Goal: Information Seeking & Learning: Get advice/opinions

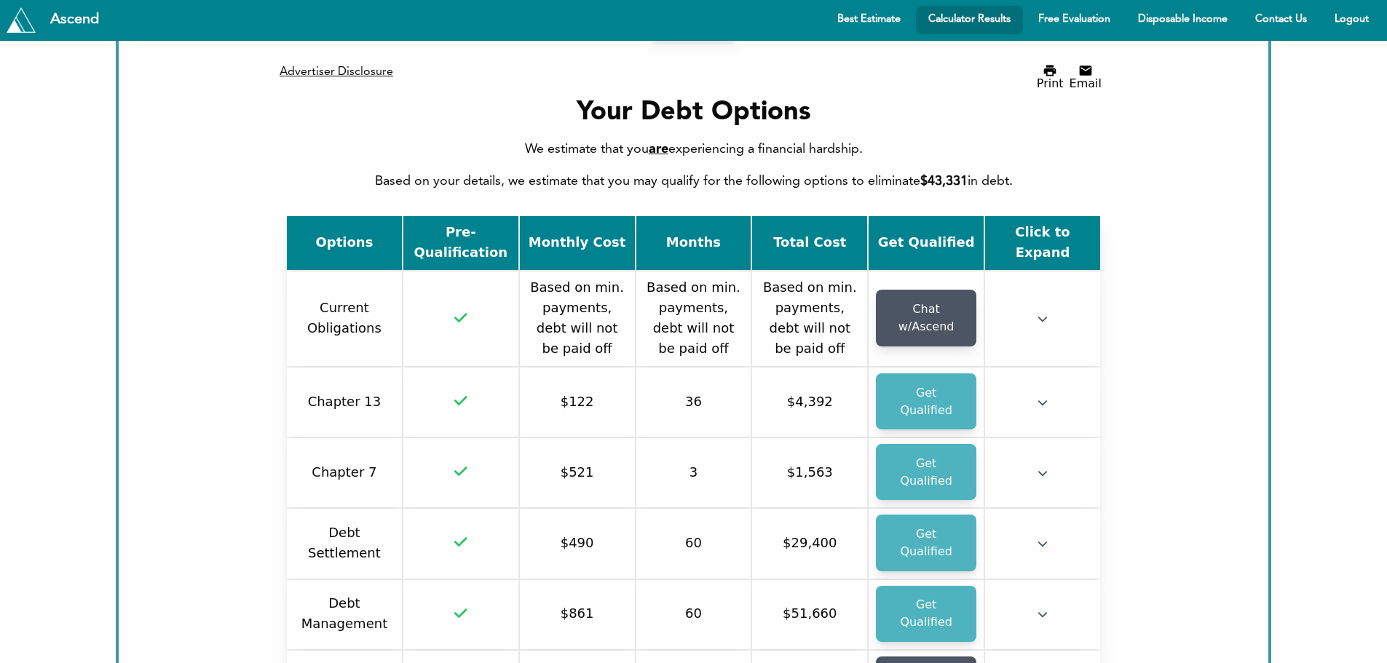
scroll to position [218, 0]
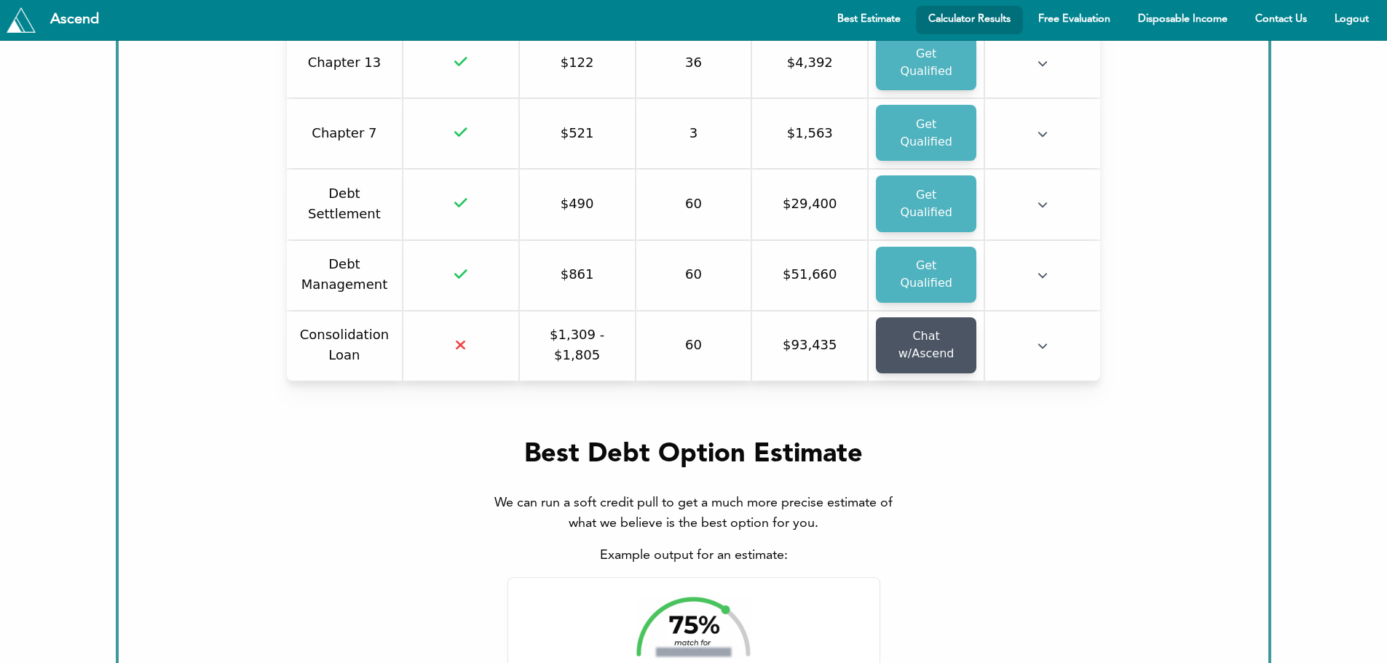
scroll to position [364, 0]
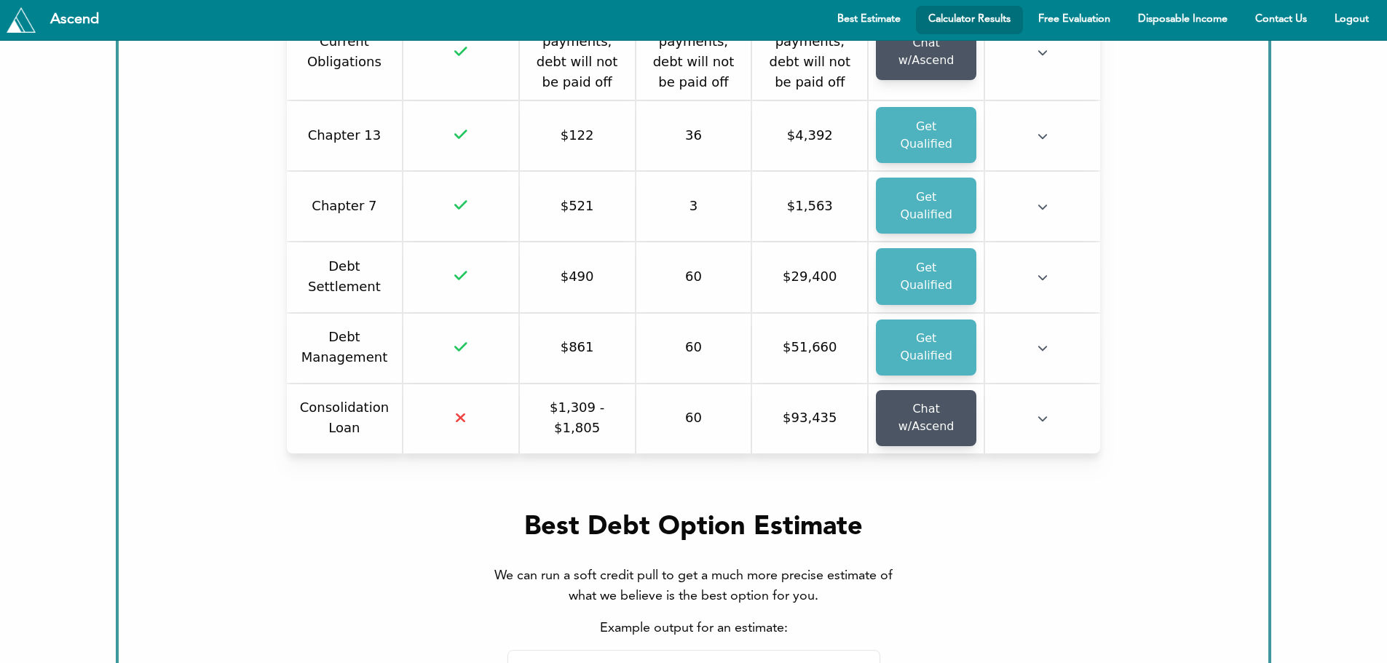
click at [1037, 271] on button "button" at bounding box center [1042, 278] width 10 height 15
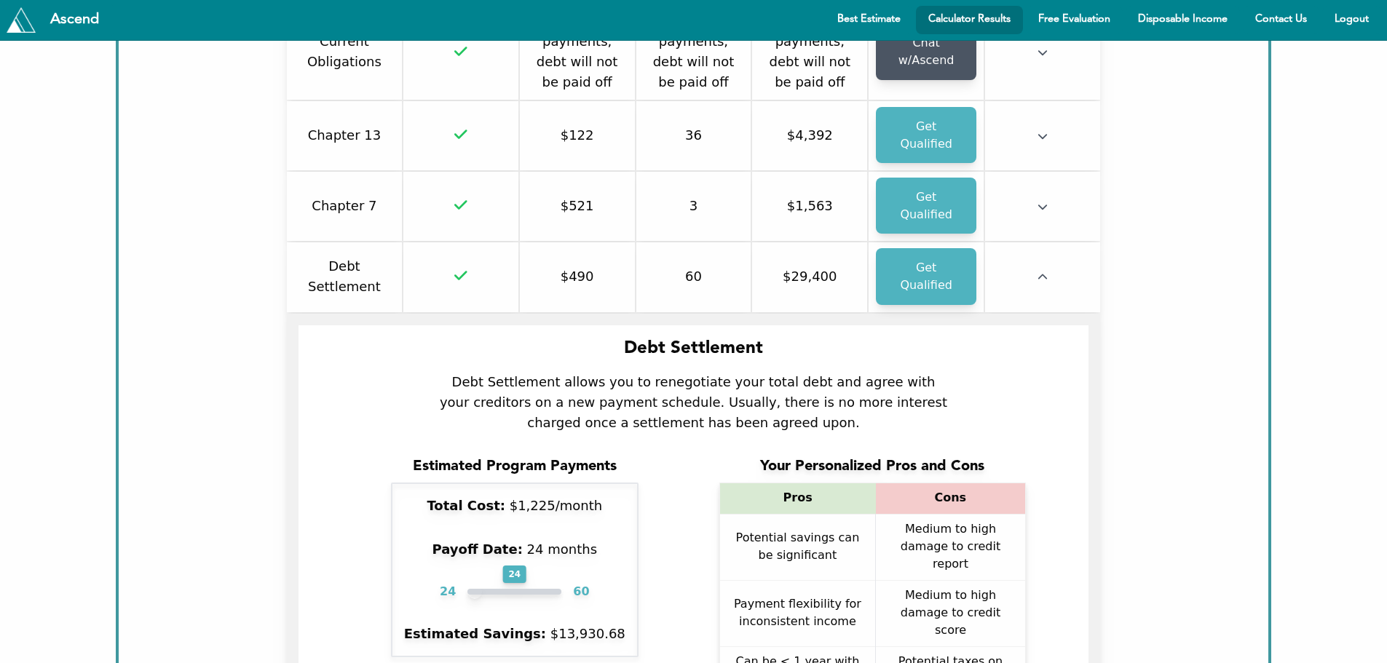
click at [1037, 271] on button "button" at bounding box center [1042, 278] width 10 height 15
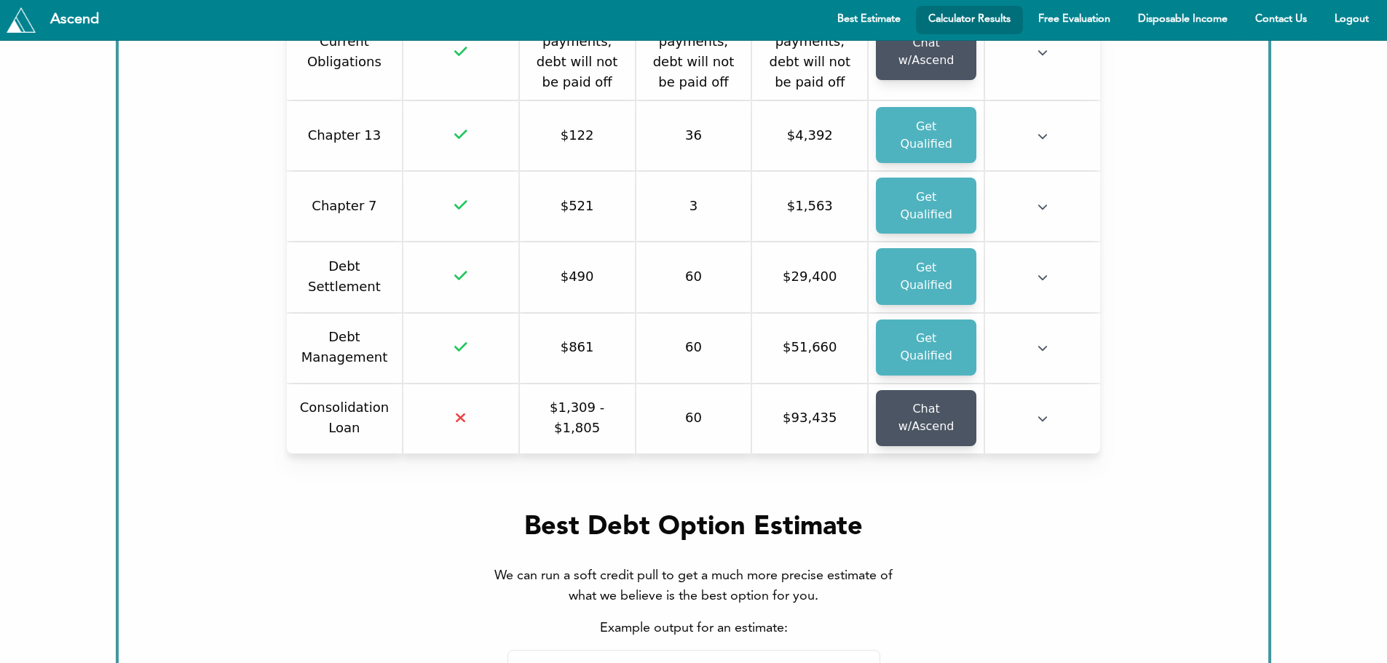
click at [1039, 314] on td at bounding box center [1042, 348] width 115 height 69
click at [1039, 343] on icon "button" at bounding box center [1042, 348] width 10 height 10
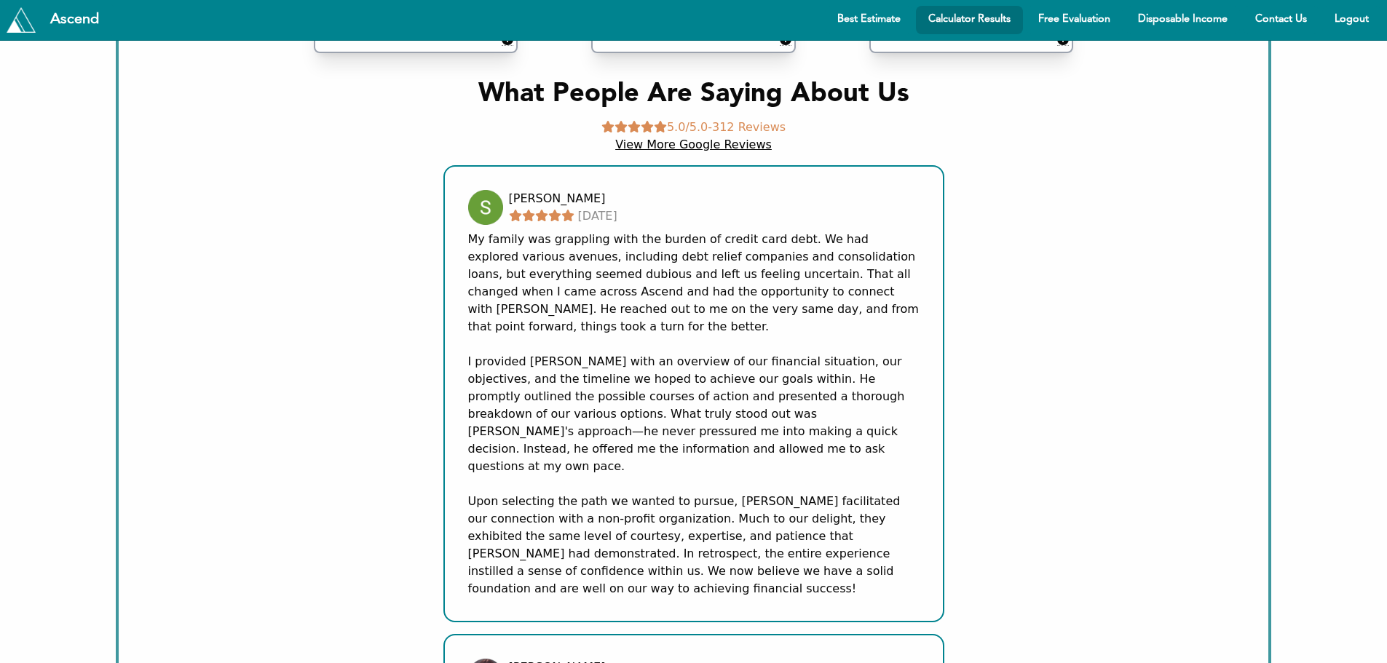
scroll to position [4076, 0]
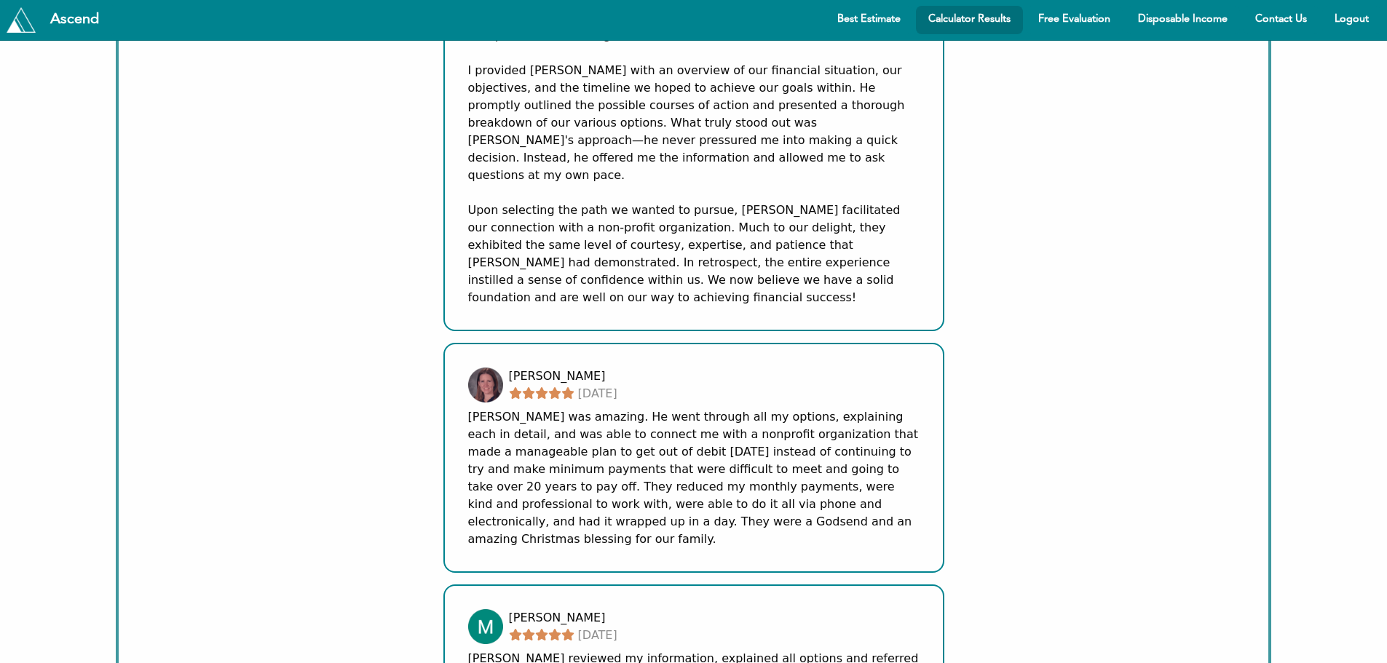
click at [725, 408] on div "Justin was amazing. He went through all my options, explaining each in detail, …" at bounding box center [693, 478] width 451 height 140
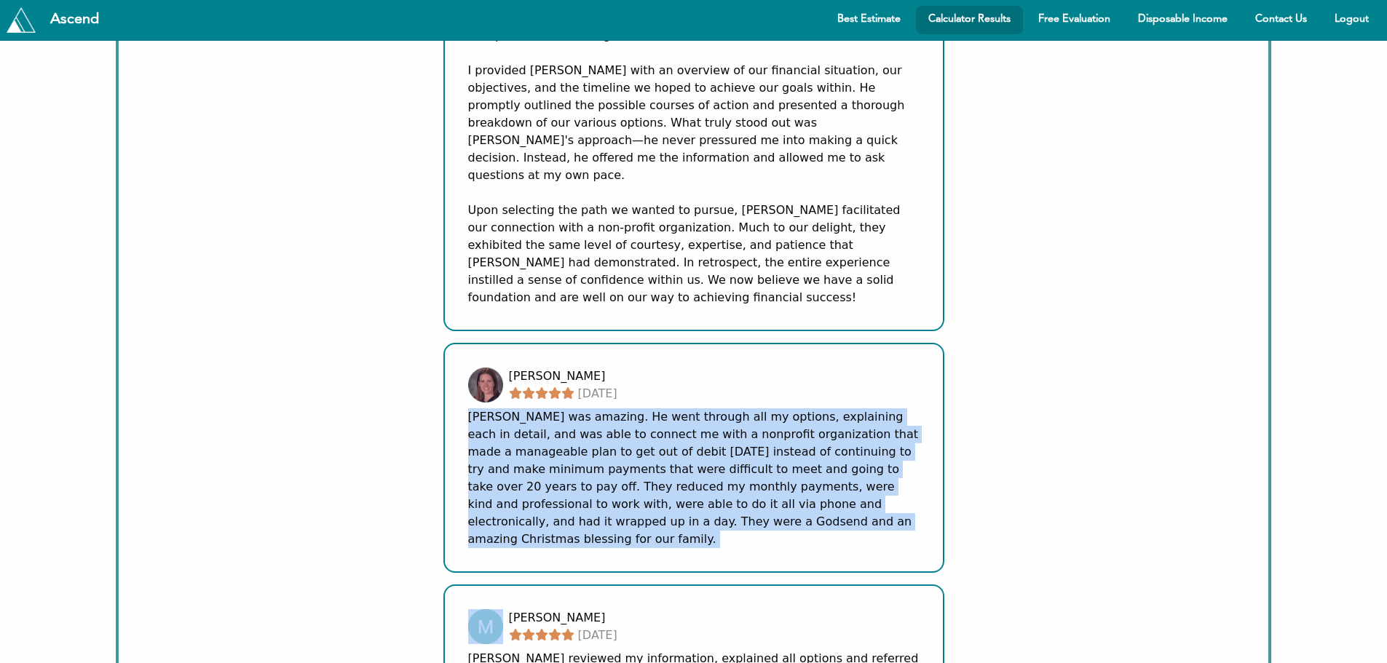
click at [725, 408] on div "Justin was amazing. He went through all my options, explaining each in detail, …" at bounding box center [693, 478] width 451 height 140
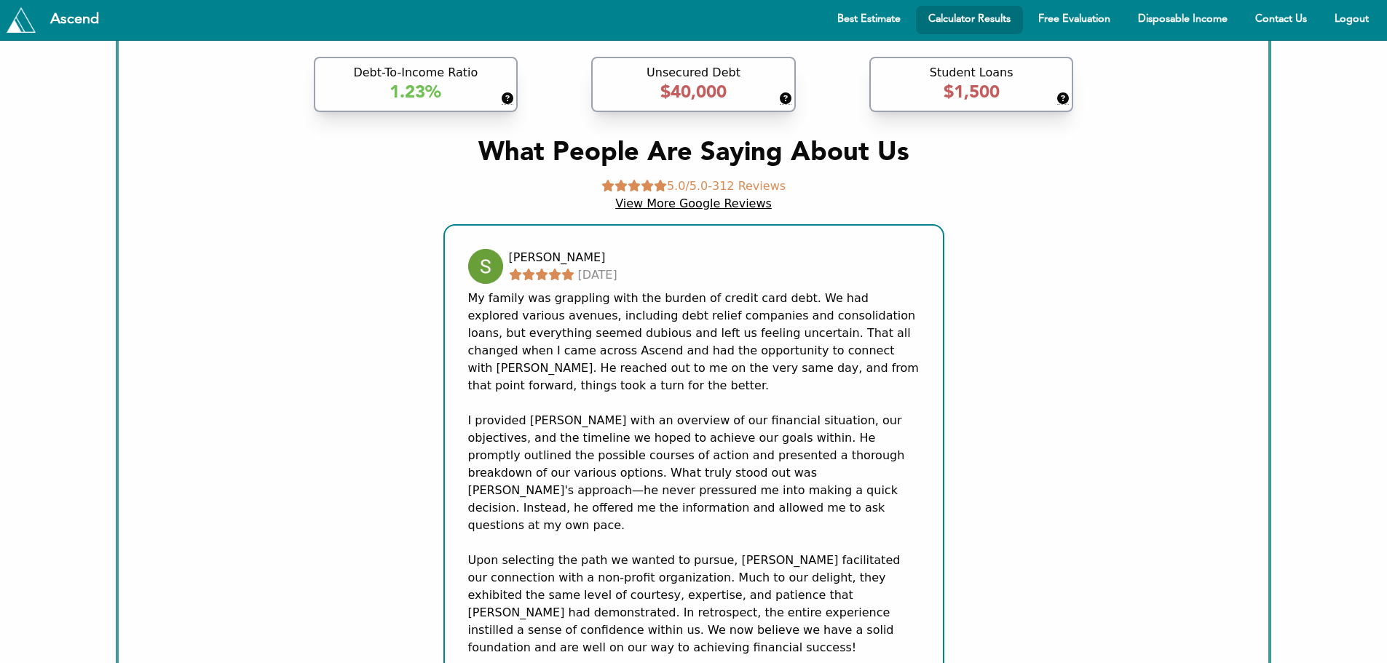
scroll to position [3712, 0]
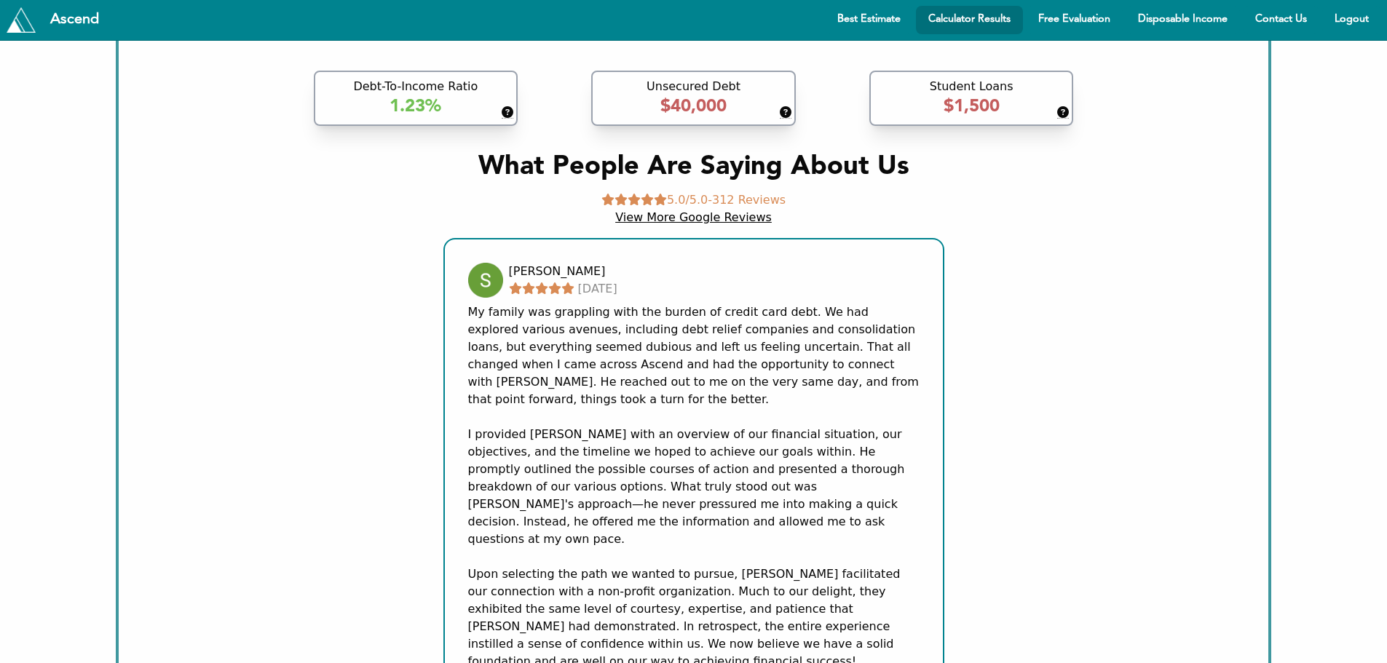
click at [728, 364] on div "My family was grappling with the burden of credit card debt. We had explored va…" at bounding box center [693, 487] width 451 height 367
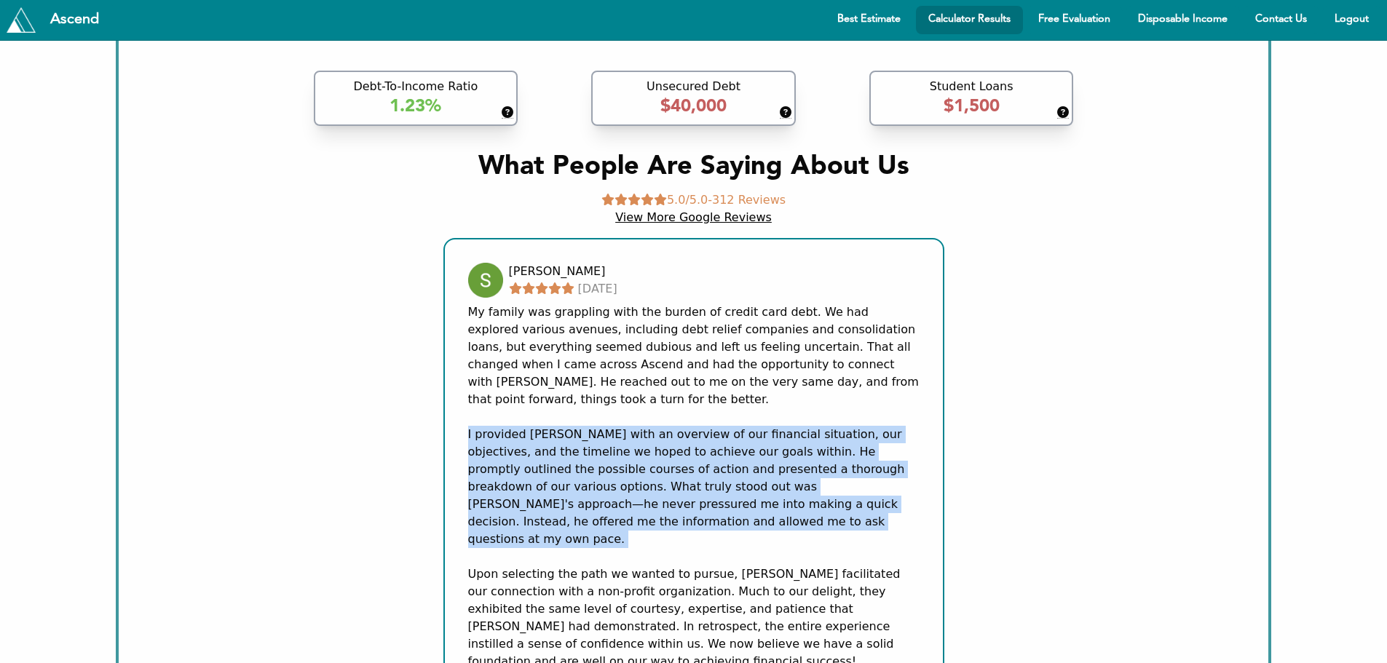
click at [728, 364] on div "My family was grappling with the burden of credit card debt. We had explored va…" at bounding box center [693, 487] width 451 height 367
click at [710, 384] on div "My family was grappling with the burden of credit card debt. We had explored va…" at bounding box center [693, 487] width 451 height 367
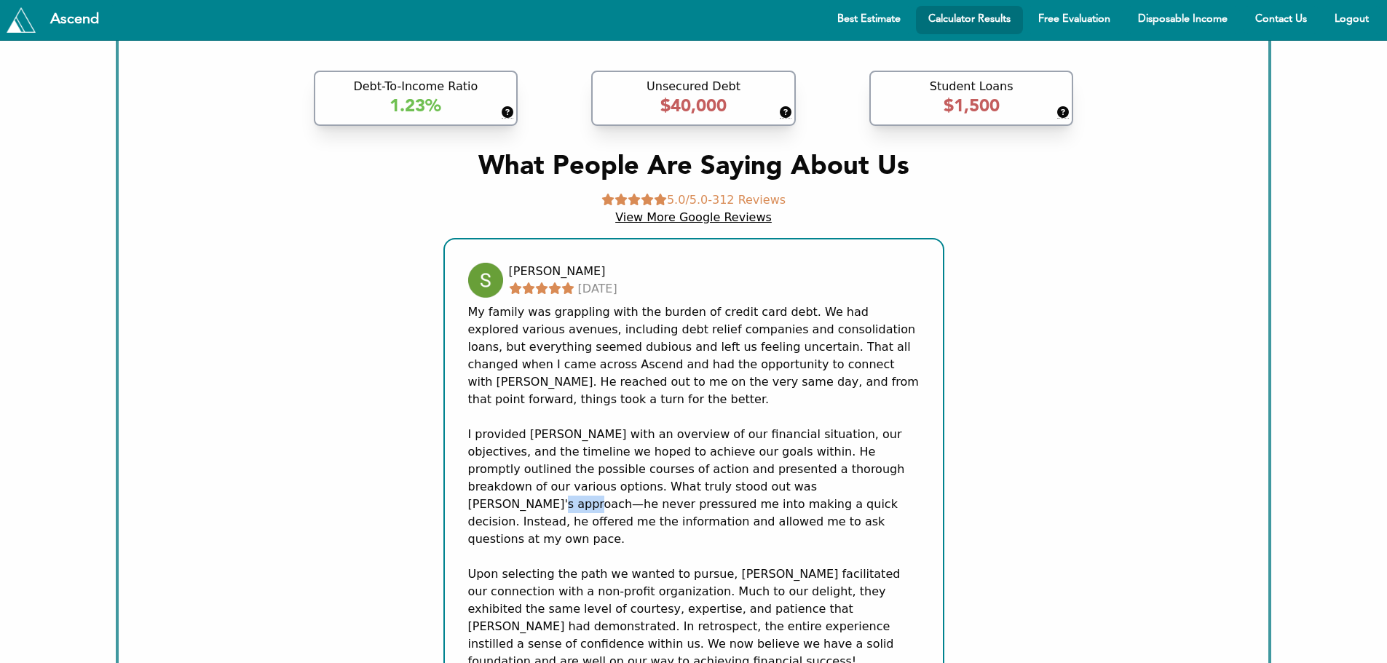
click at [710, 384] on div "My family was grappling with the burden of credit card debt. We had explored va…" at bounding box center [693, 487] width 451 height 367
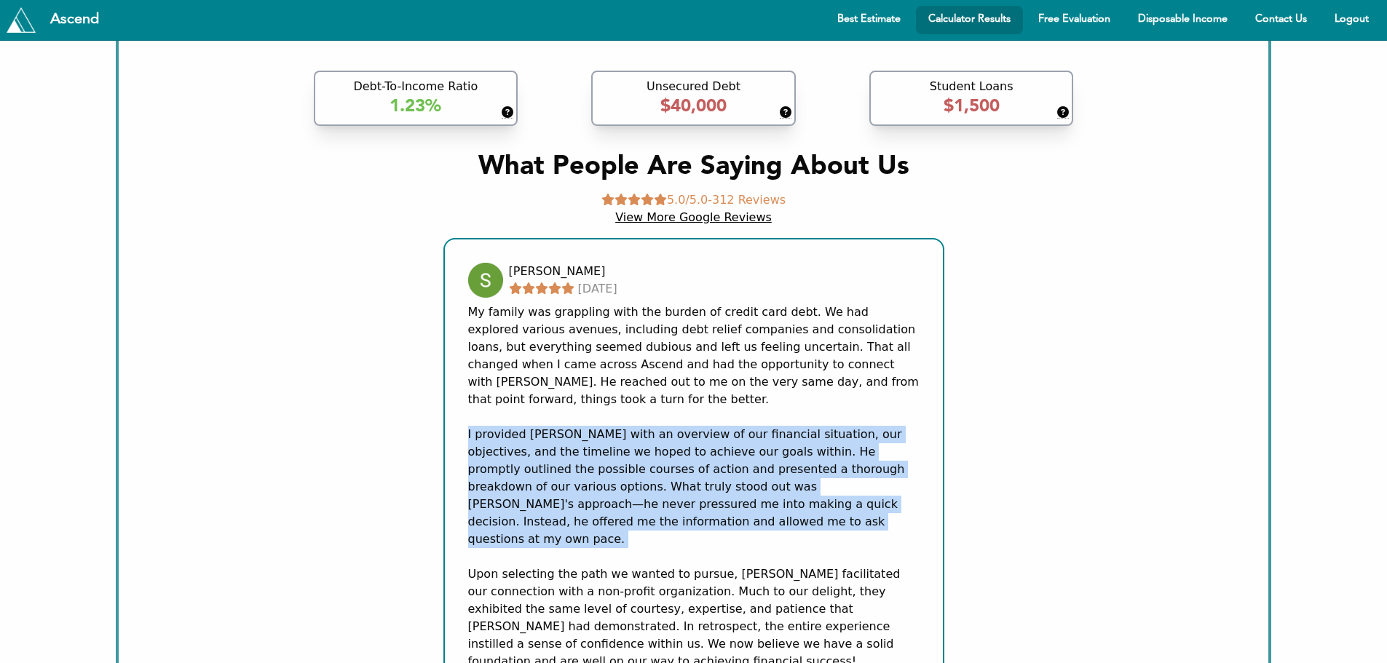
click at [710, 386] on div "My family was grappling with the burden of credit card debt. We had explored va…" at bounding box center [693, 487] width 451 height 367
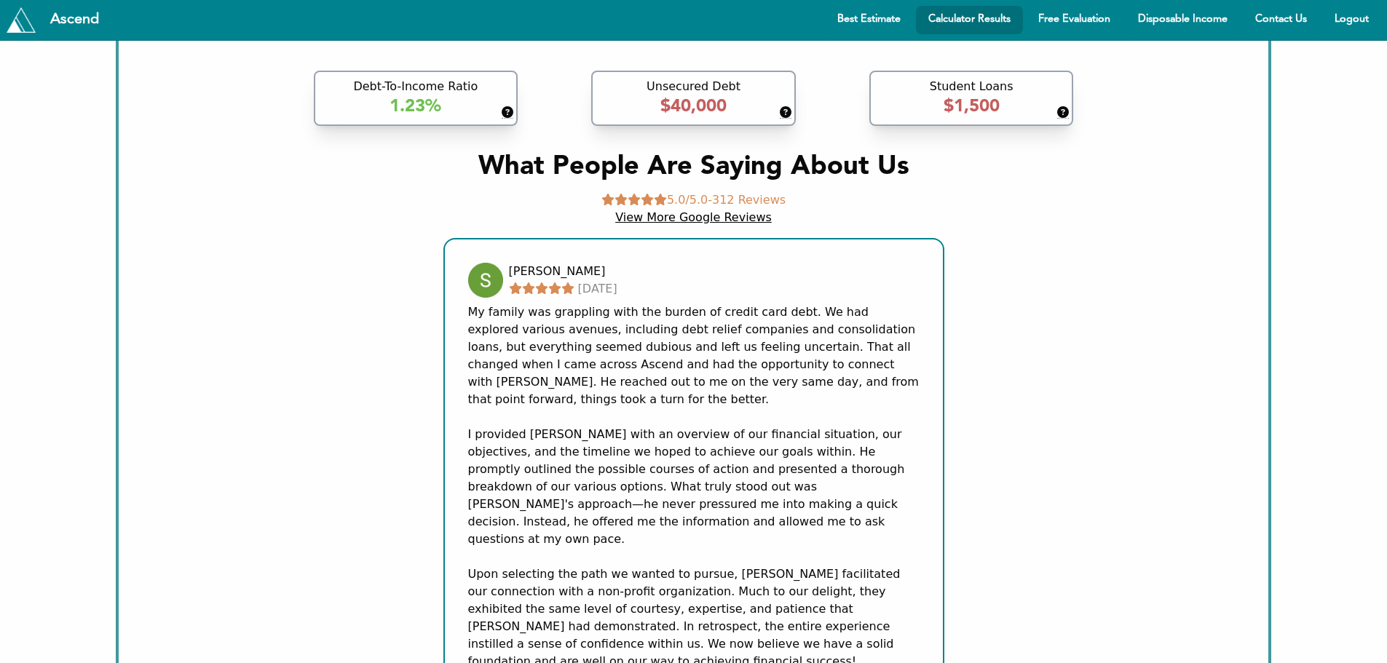
click at [667, 477] on div "My family was grappling with the burden of credit card debt. We had explored va…" at bounding box center [693, 487] width 451 height 367
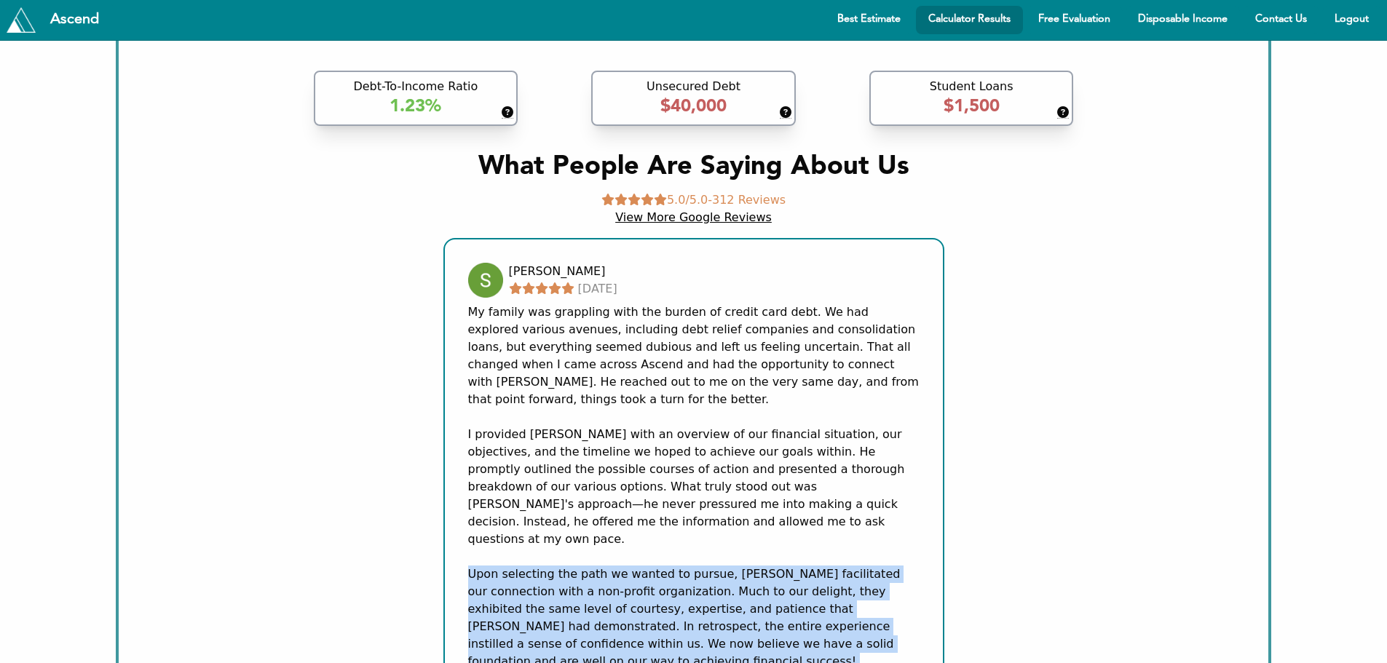
click at [667, 477] on div "My family was grappling with the burden of credit card debt. We had explored va…" at bounding box center [693, 487] width 451 height 367
click at [661, 526] on div "My family was grappling with the burden of credit card debt. We had explored va…" at bounding box center [693, 487] width 451 height 367
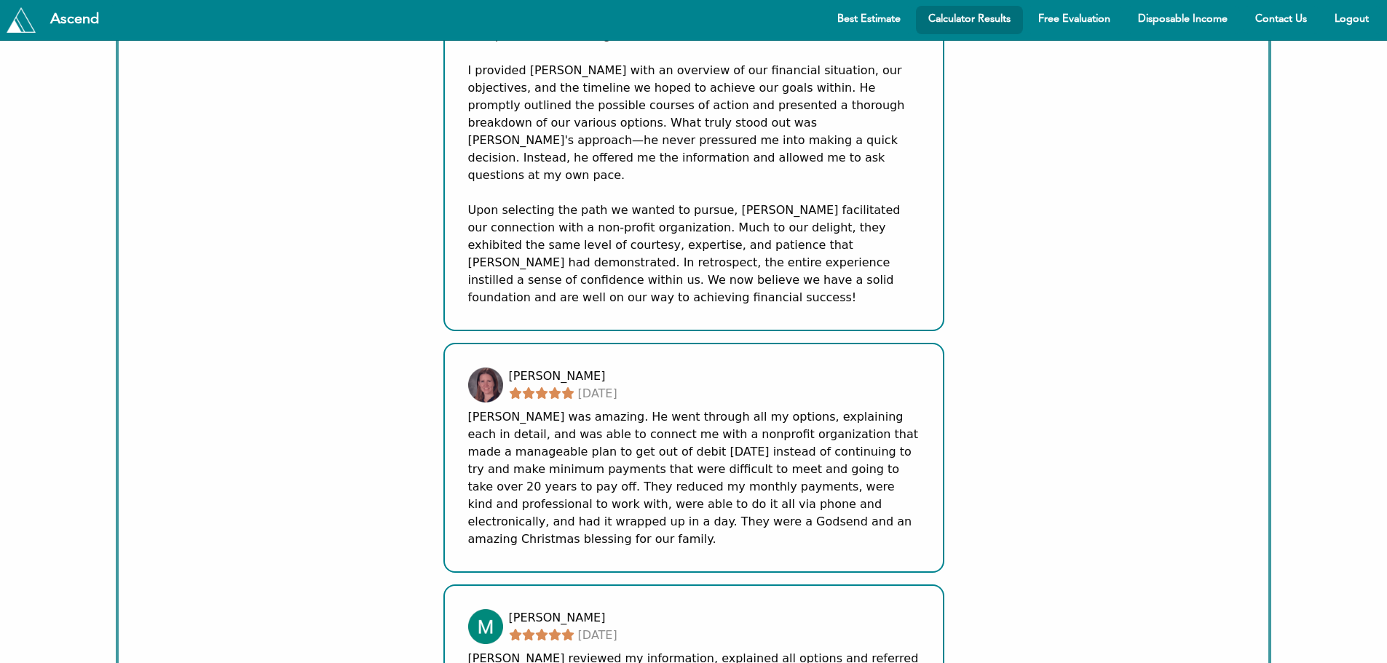
scroll to position [4513, 0]
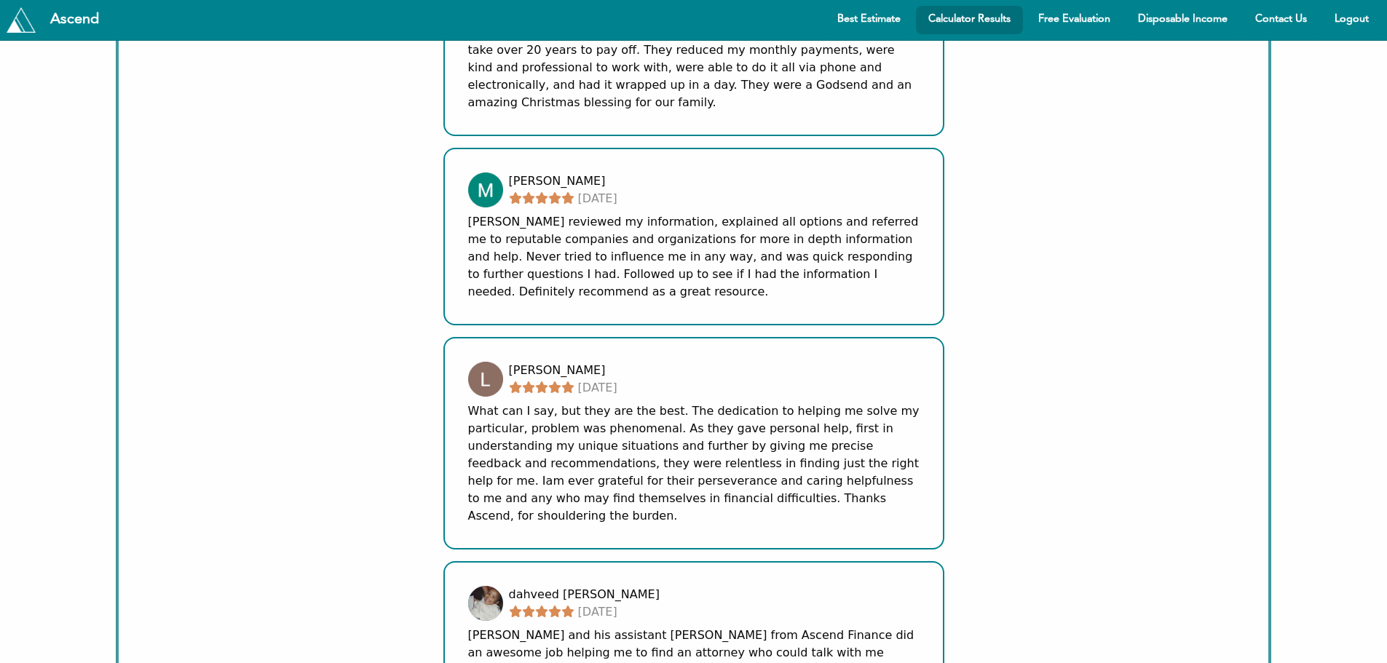
drag, startPoint x: 648, startPoint y: 504, endPoint x: 627, endPoint y: 580, distance: 78.6
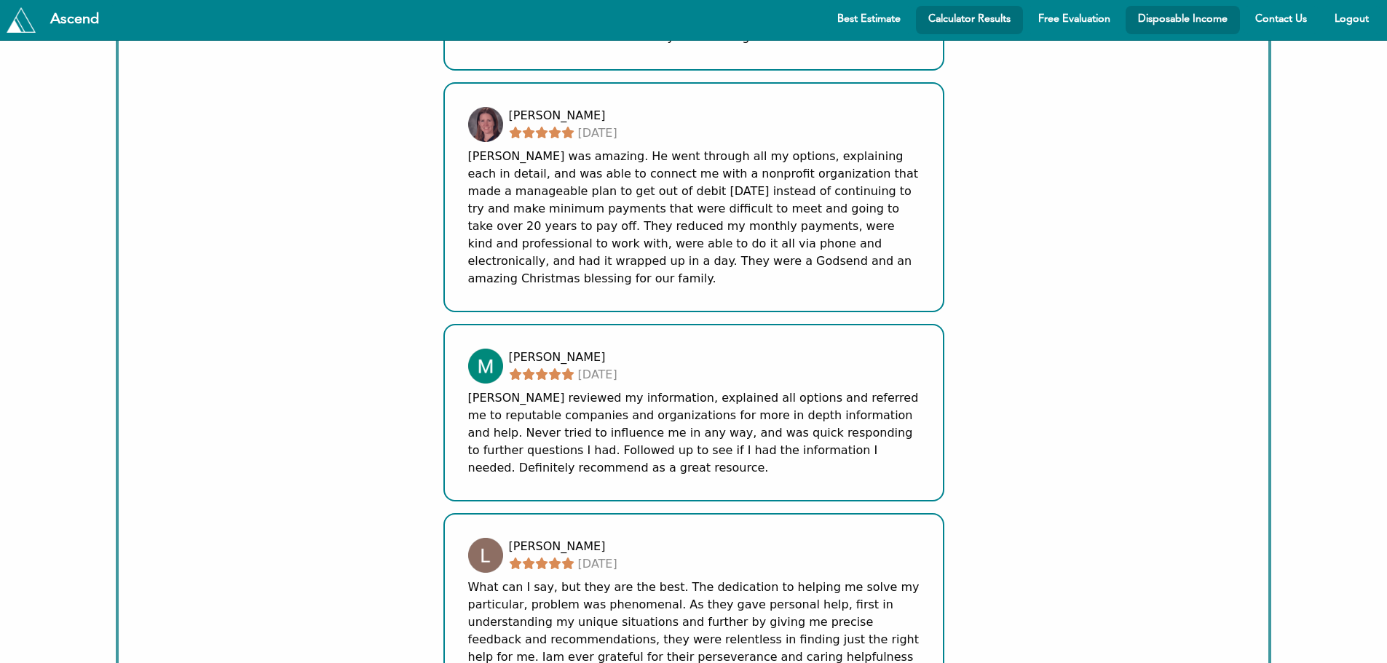
scroll to position [4295, 0]
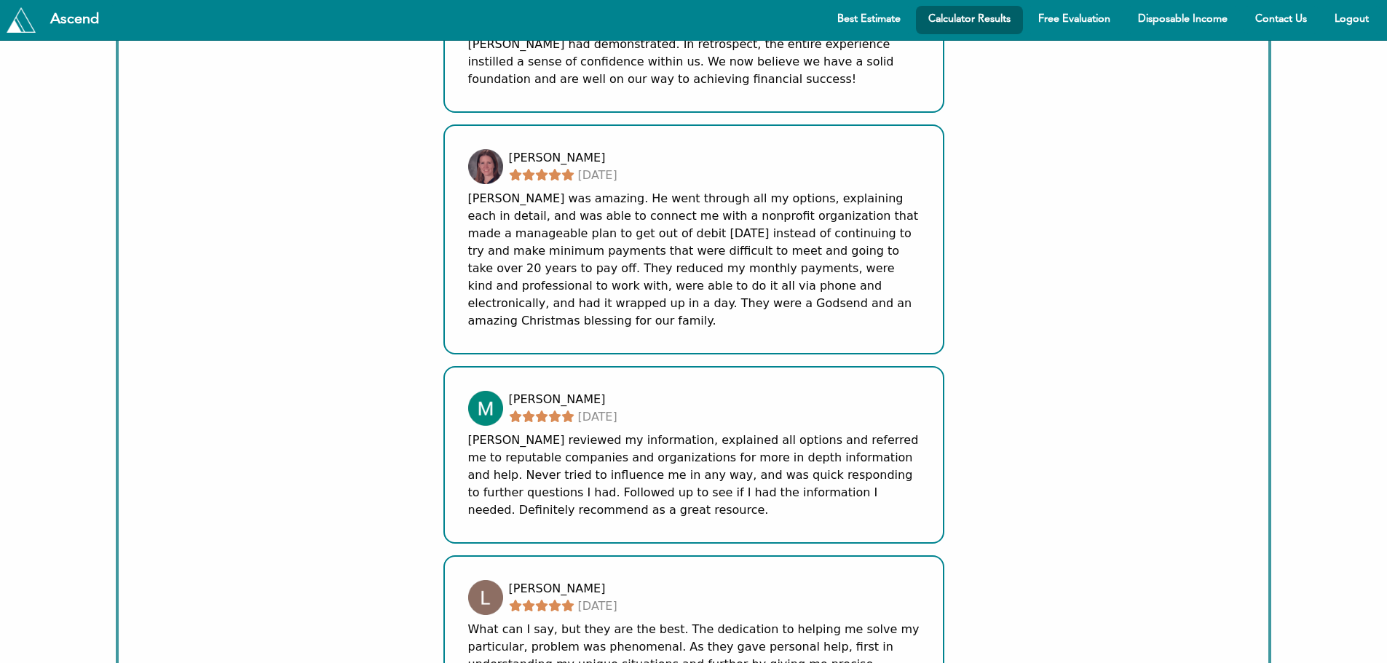
click at [928, 25] on link "Calculator Results" at bounding box center [969, 20] width 107 height 28
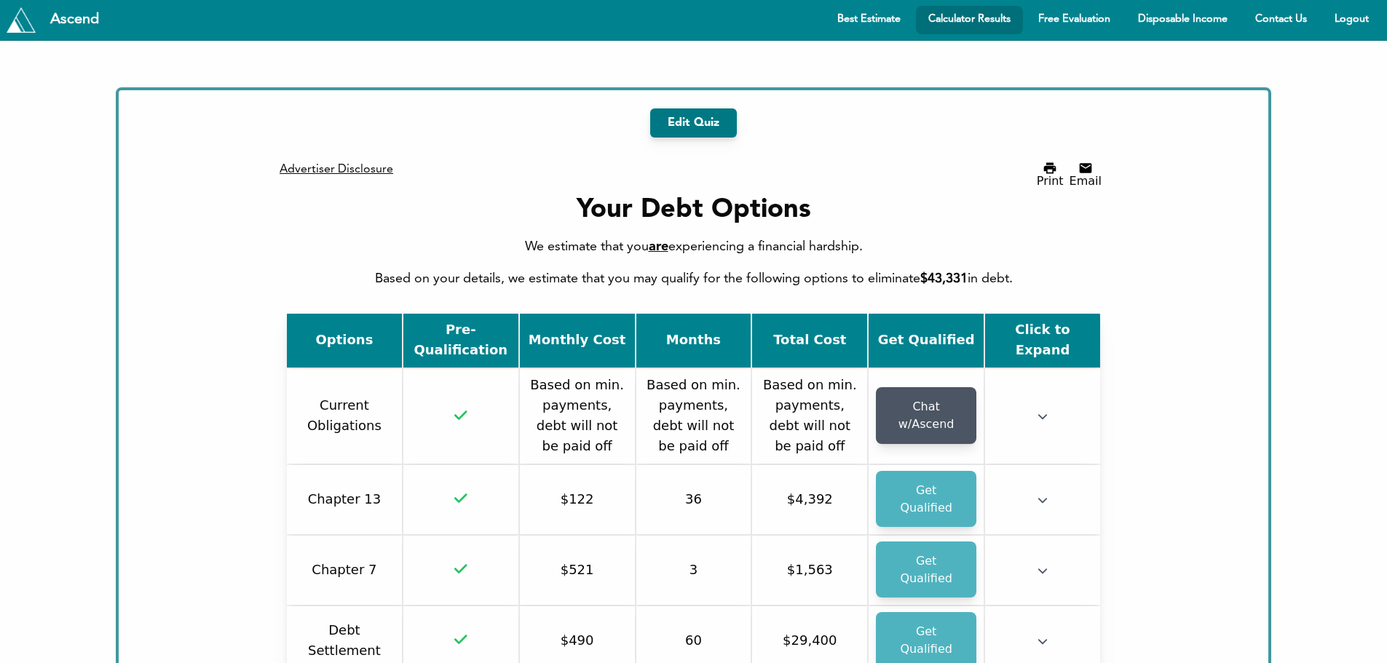
drag, startPoint x: 1047, startPoint y: 11, endPoint x: 1253, endPoint y: 65, distance: 212.2
click at [1069, 10] on link "Free Evaluation" at bounding box center [1074, 20] width 97 height 28
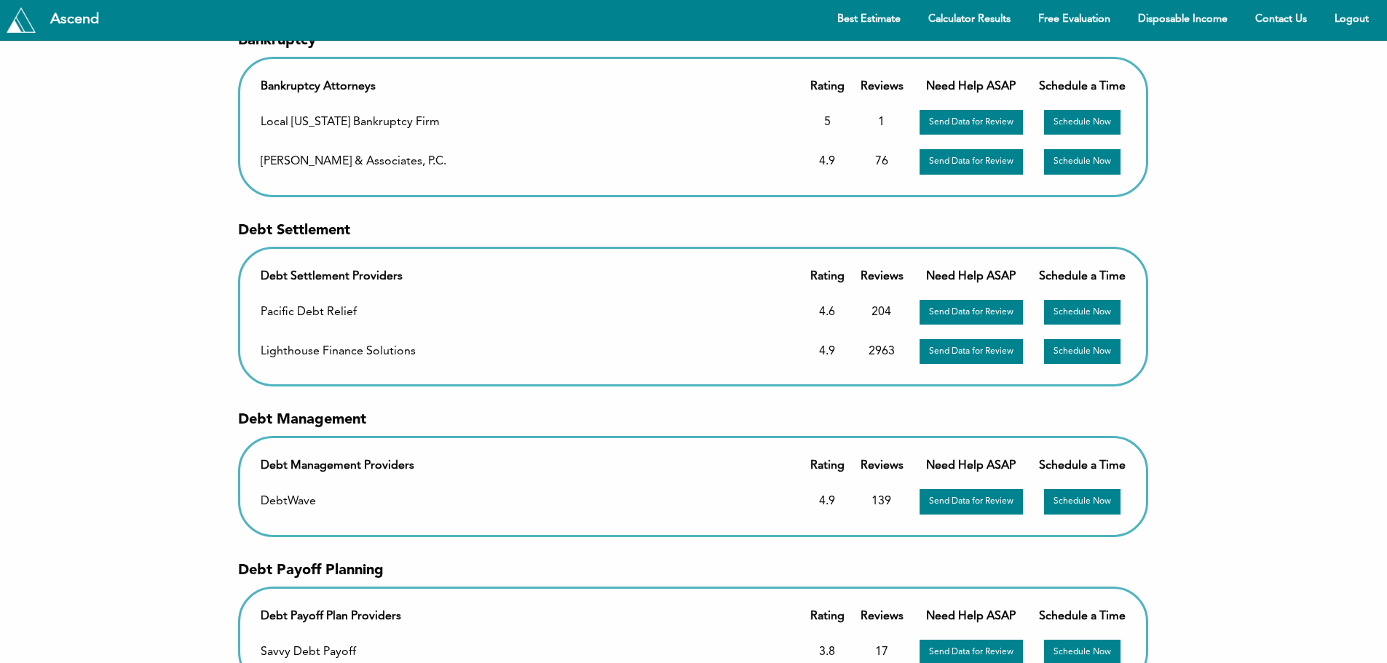
scroll to position [146, 0]
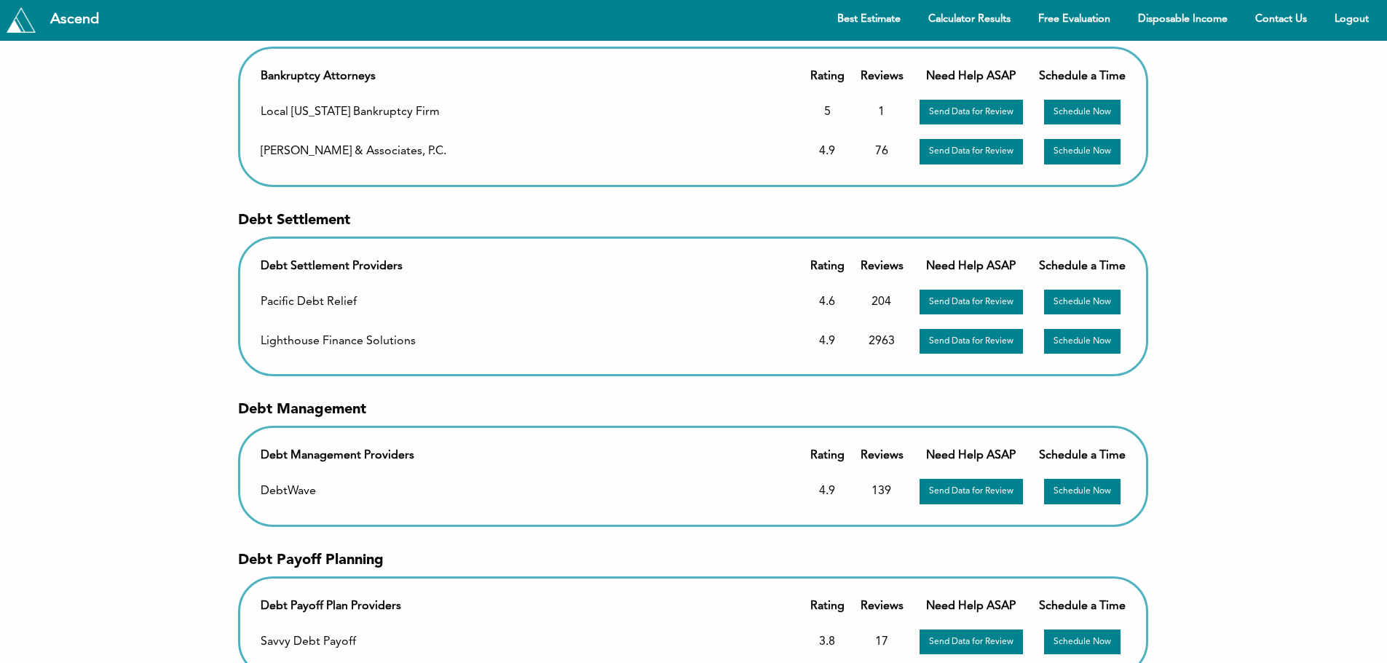
click at [748, 494] on td "DebtWave" at bounding box center [526, 492] width 547 height 38
click at [517, 514] on table "Debt Management Providers Rating Reviews Need Help ASAP Need Help ASAP Schedule…" at bounding box center [693, 476] width 910 height 100
click at [993, 456] on th "Need Help ASAP" at bounding box center [970, 456] width 119 height 31
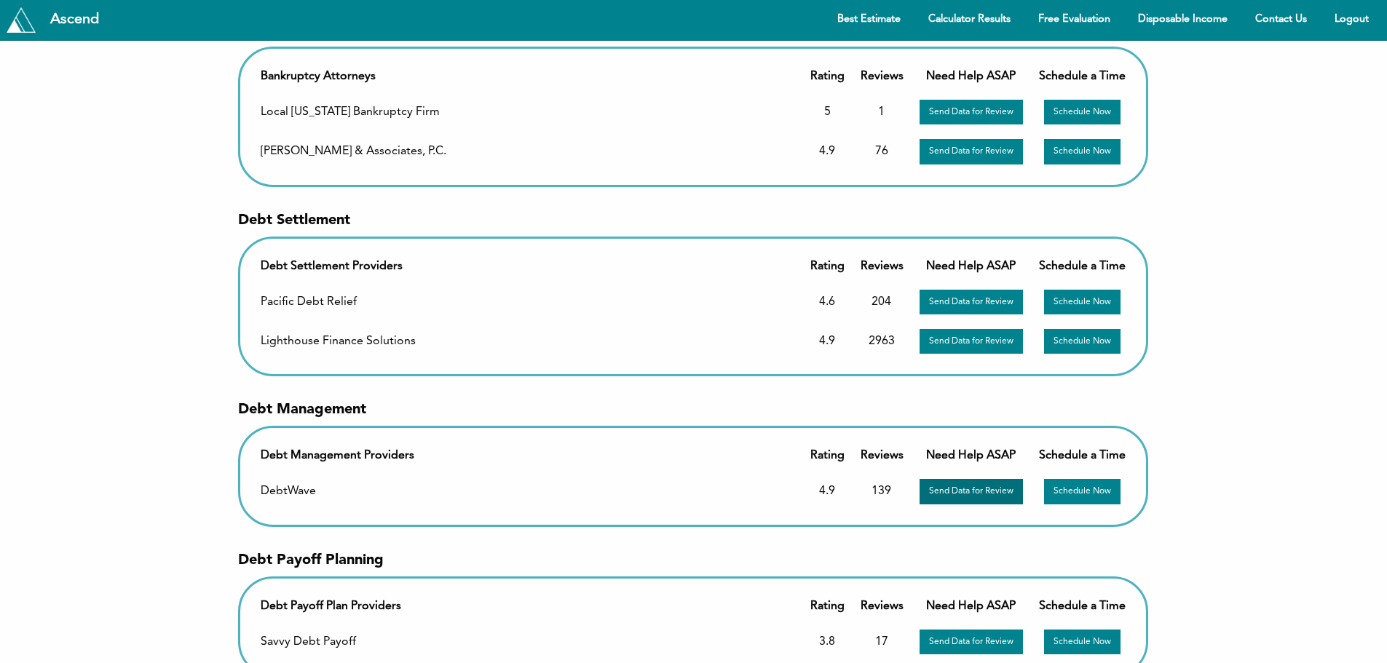
click at [986, 495] on button "Send Data for Review" at bounding box center [970, 491] width 103 height 25
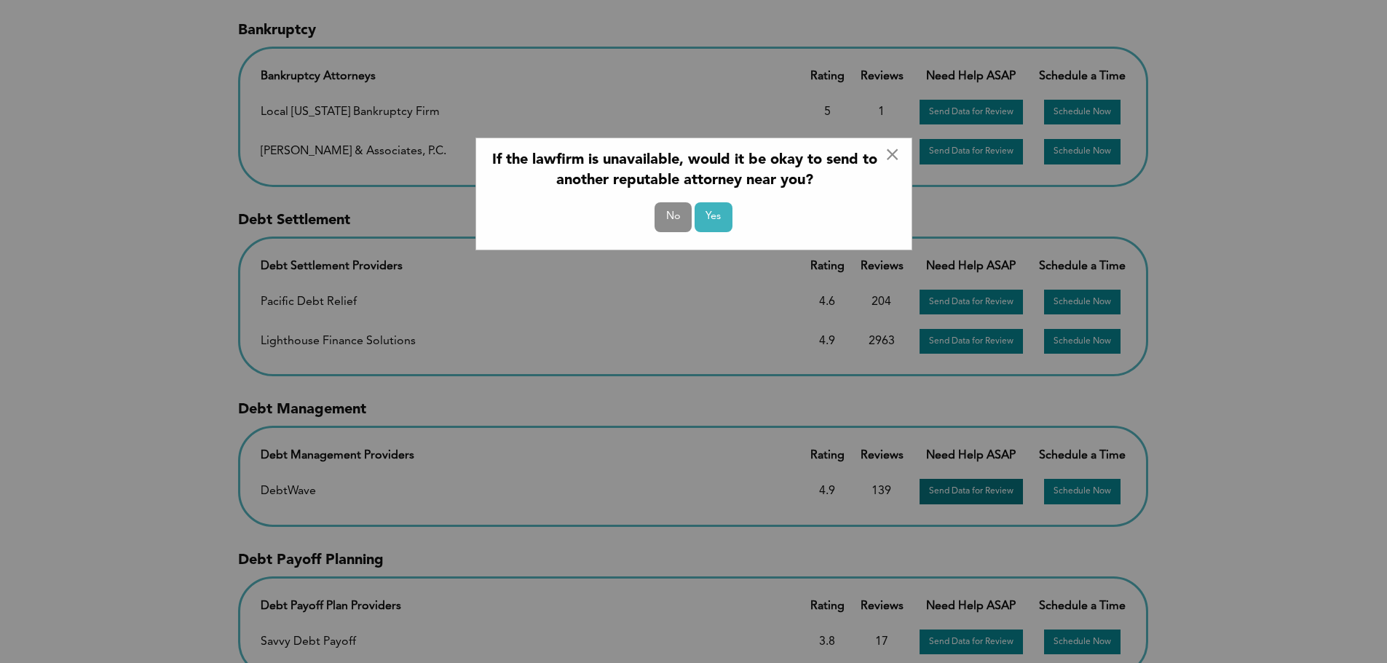
scroll to position [0, 0]
click at [898, 154] on span "×" at bounding box center [891, 155] width 15 height 23
